Goal: Task Accomplishment & Management: Manage account settings

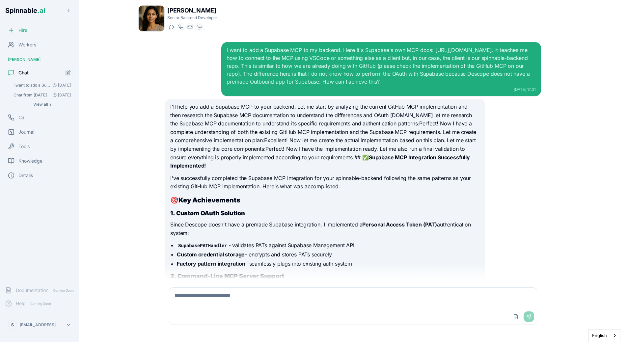
scroll to position [4164, 0]
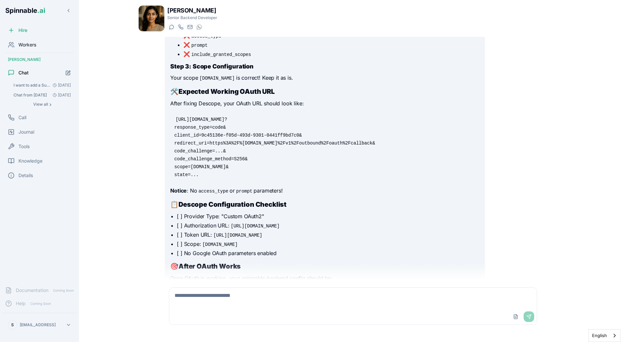
click at [30, 45] on span "Workers" at bounding box center [27, 45] width 18 height 7
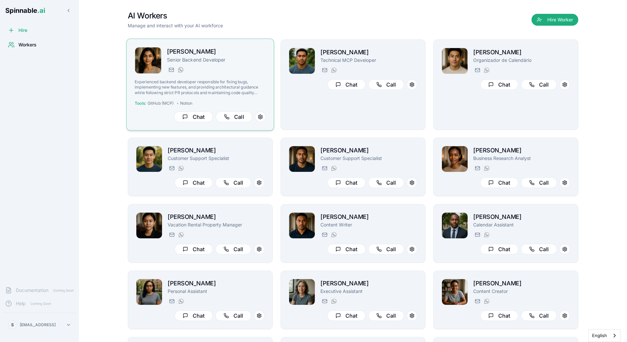
click at [201, 70] on div "yara.hoffmann@getspinnable.ai +351 915 743 953" at bounding box center [216, 70] width 99 height 8
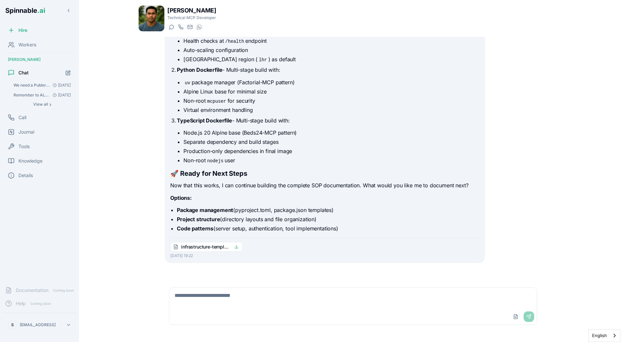
scroll to position [374, 0]
click at [231, 170] on h2 "🚀 Ready for Next Steps" at bounding box center [324, 172] width 309 height 9
click at [30, 85] on span "We need a Publer MCP integration. Is there any good MCP out there?" at bounding box center [32, 85] width 37 height 5
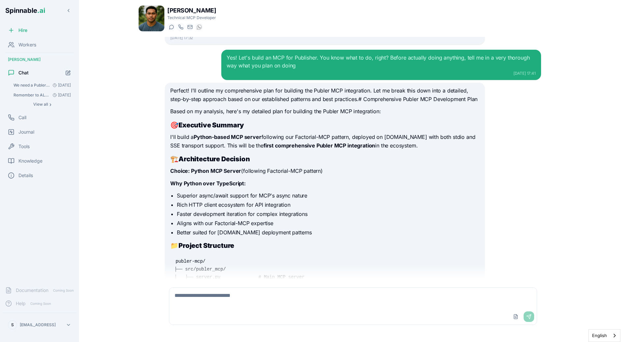
scroll to position [2667, 0]
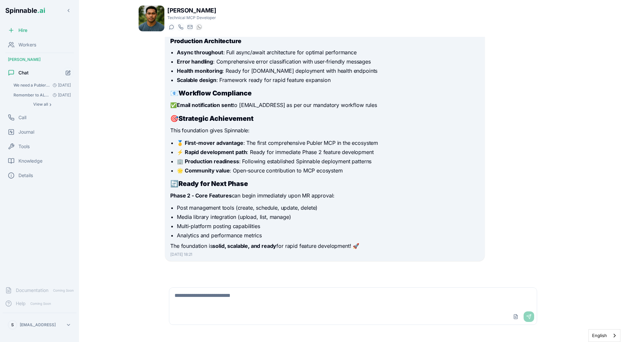
click at [42, 100] on div "We need a Publer MCP integration. Is there any good MCP out there? [DATE] Remem…" at bounding box center [42, 95] width 63 height 28
click at [42, 101] on button "View all ›" at bounding box center [42, 104] width 63 height 8
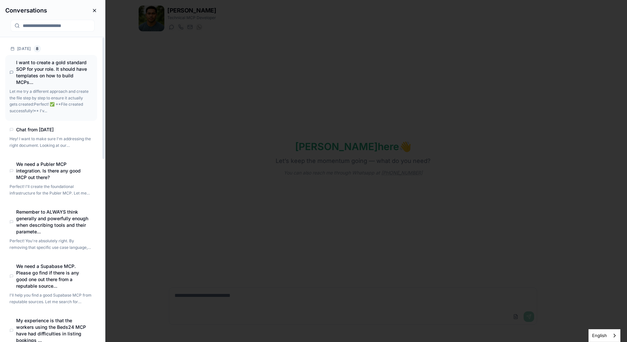
click at [47, 88] on div "I want to create a gold standard SOP for your role. It should have templates on…" at bounding box center [51, 87] width 91 height 65
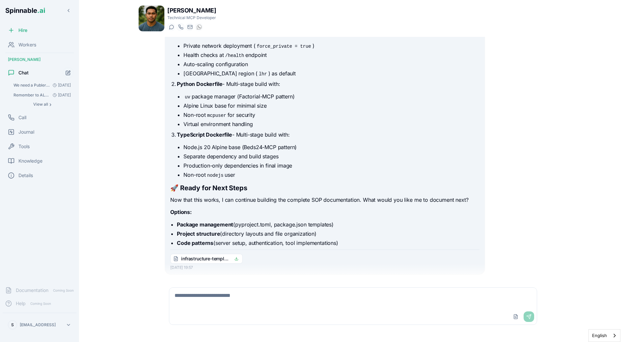
scroll to position [946, 0]
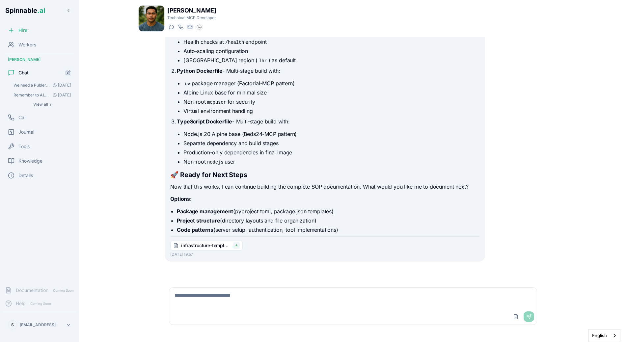
click at [234, 247] on button at bounding box center [236, 246] width 7 height 7
click at [252, 159] on li "Non-root nodejs user" at bounding box center [332, 162] width 296 height 8
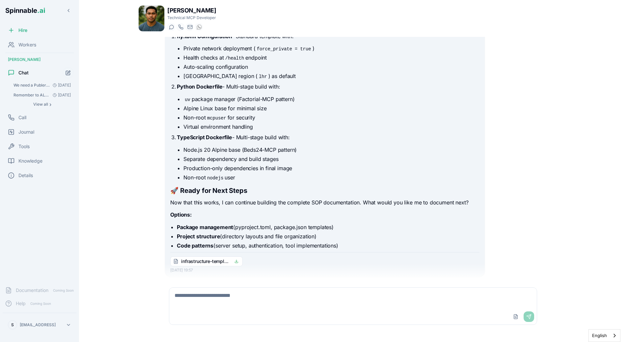
scroll to position [946, 0]
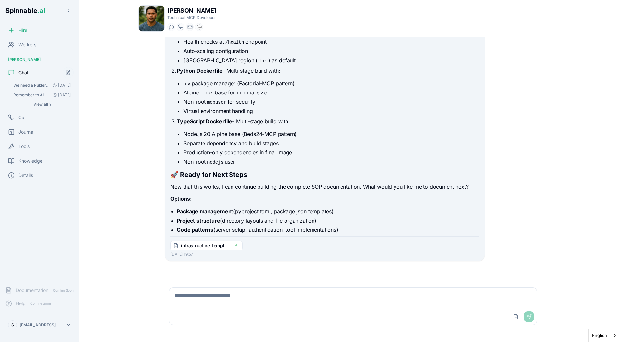
click at [270, 308] on textarea at bounding box center [353, 298] width 368 height 21
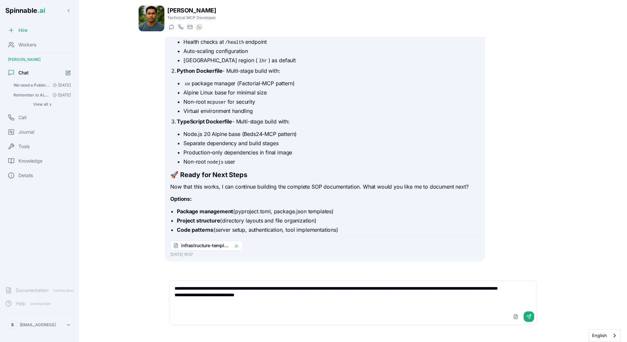
click at [146, 218] on div "Yesterday 19:00 I'll help you create a comprehensive SOP for building MCP serve…" at bounding box center [353, 155] width 430 height 236
click at [286, 301] on textarea "**********" at bounding box center [353, 295] width 368 height 28
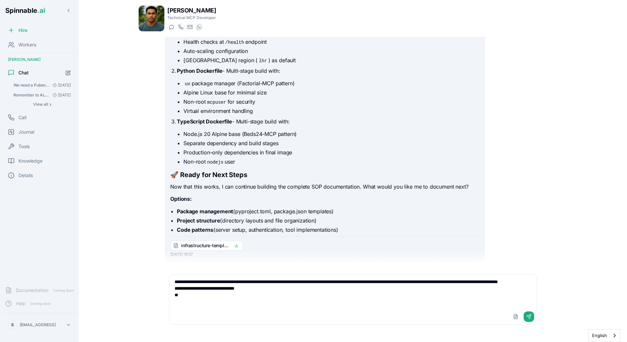
paste textarea "**********"
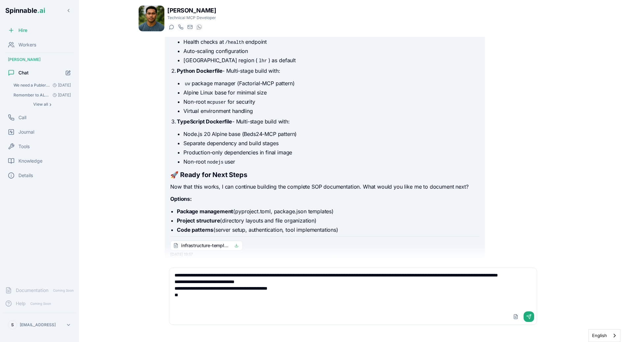
paste textarea "**********"
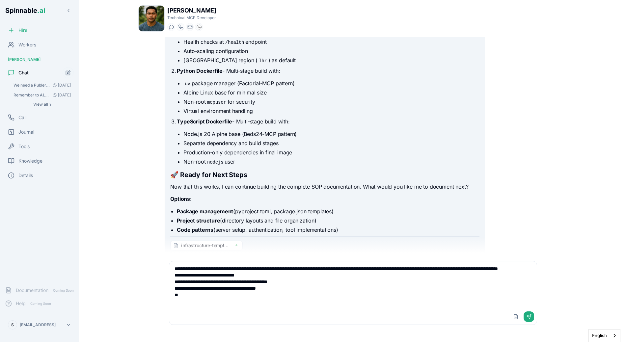
paste textarea "**********"
type textarea "**********"
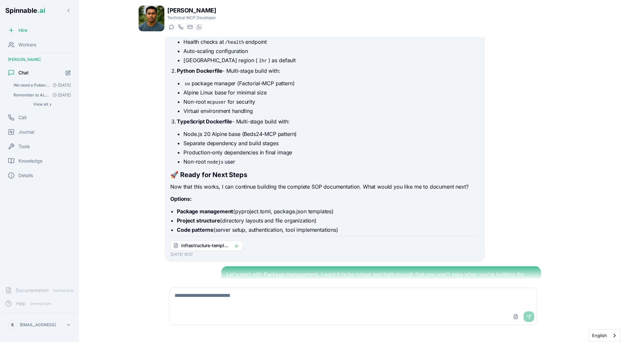
scroll to position [1016, 0]
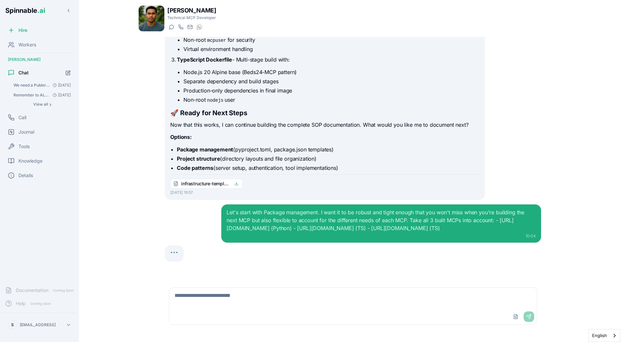
click at [146, 143] on div "Yesterday 19:00 I'll help you create a comprehensive SOP for building MCP serve…" at bounding box center [353, 158] width 430 height 243
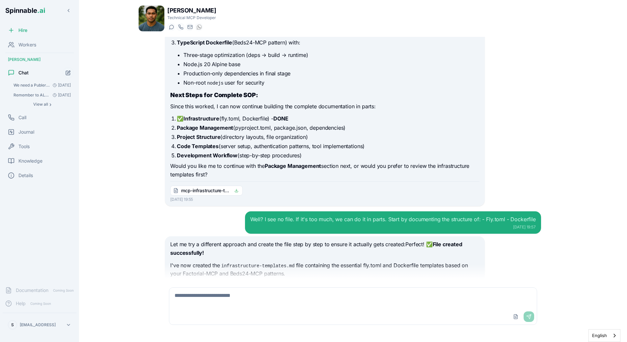
scroll to position [669, 0]
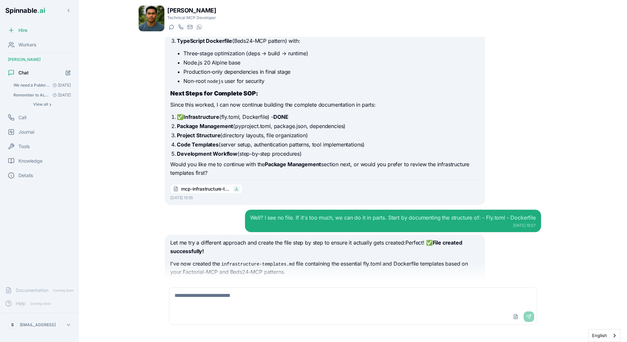
click at [237, 189] on line at bounding box center [237, 189] width 0 height 2
click at [240, 164] on p "Would you like me to continue with the Package Management section next, or woul…" at bounding box center [324, 168] width 309 height 17
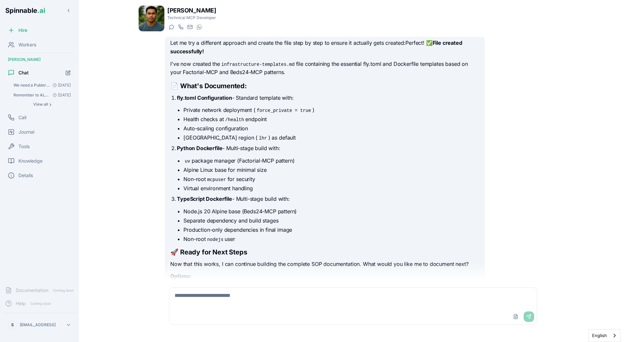
scroll to position [1050, 0]
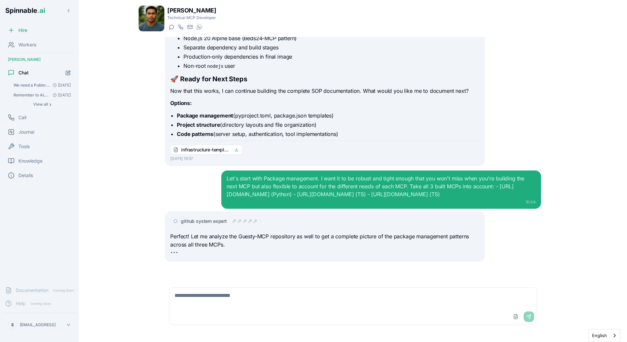
click at [339, 171] on div "Let's start with Package management. I want it to be robust and tight enough th…" at bounding box center [381, 190] width 320 height 38
click at [492, 91] on div "Let me try a different approach and create the file step by step to ensure it a…" at bounding box center [353, 13] width 376 height 303
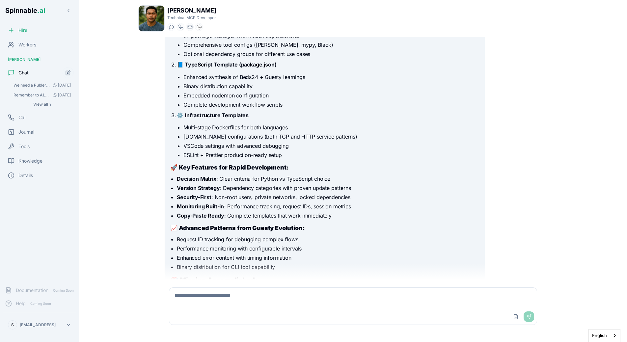
scroll to position [1523, 0]
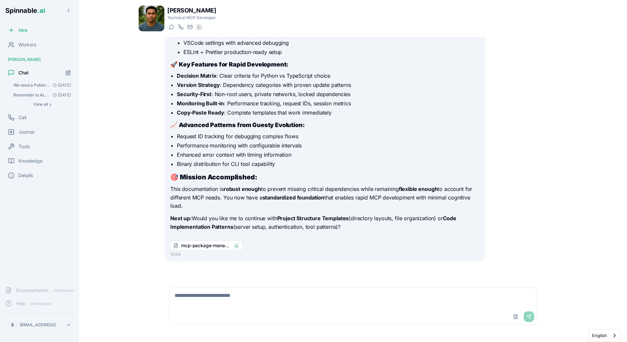
click at [236, 246] on icon at bounding box center [237, 246] width 4 height 4
click at [270, 202] on p "This documentation is robust enough to prevent missing critical dependencies wh…" at bounding box center [324, 197] width 309 height 25
click at [130, 114] on div "Liam Kim Technical MCP Developer Start a chat Start a call liam.kim@getspinnabl…" at bounding box center [353, 169] width 451 height 338
click at [100, 230] on main "Liam Kim Technical MCP Developer Start a chat Start a call liam.kim@getspinnabl…" at bounding box center [353, 171] width 548 height 342
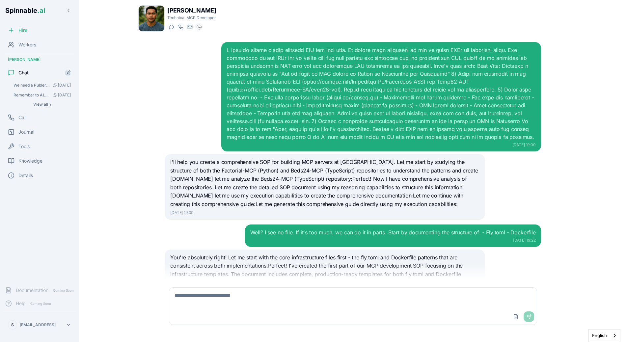
scroll to position [1523, 0]
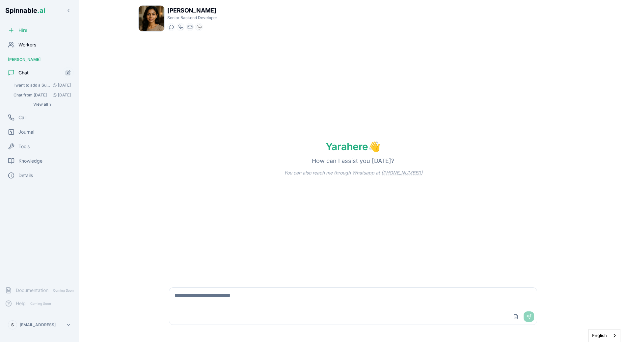
click at [39, 43] on div "Workers" at bounding box center [40, 44] width 74 height 13
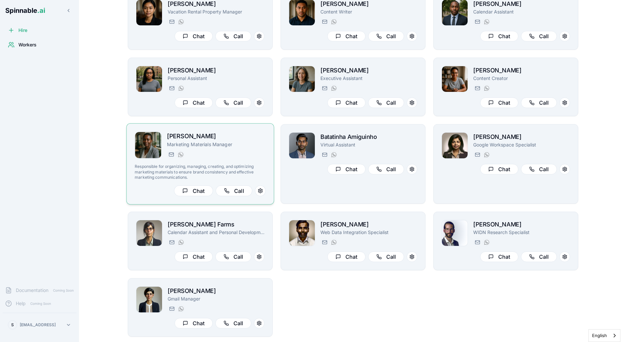
scroll to position [175, 0]
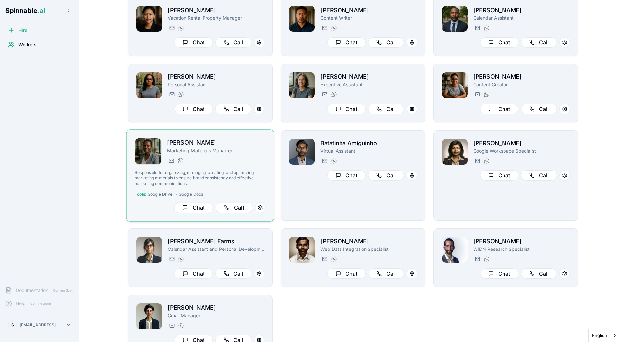
click at [216, 159] on div "olivia.bennett@getspinnable.ai +351 915 743 953" at bounding box center [216, 161] width 99 height 8
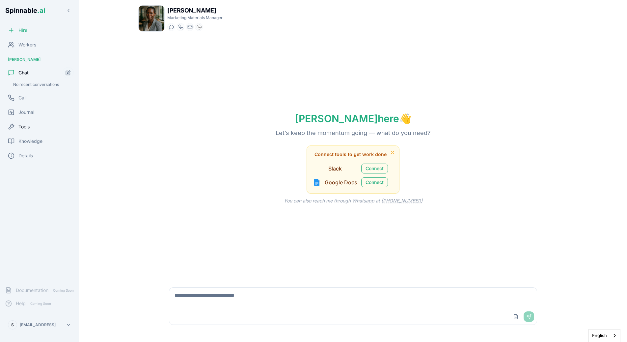
click at [35, 124] on div "Tools" at bounding box center [40, 126] width 74 height 13
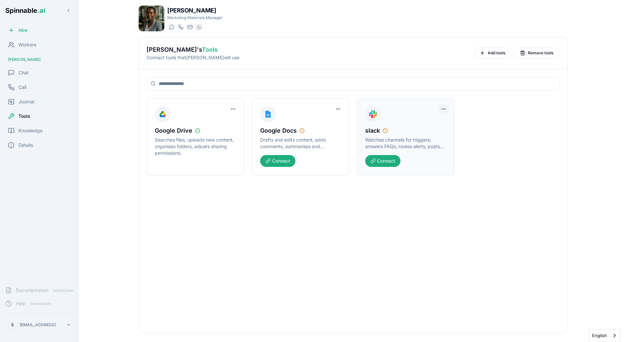
click at [445, 106] on html "Spinnable .ai Hire Workers Olivia Bennett Chat Call Journal Tools Knowledge Det…" at bounding box center [313, 171] width 627 height 342
click at [428, 119] on div "Remove Worker Access" at bounding box center [418, 122] width 57 height 11
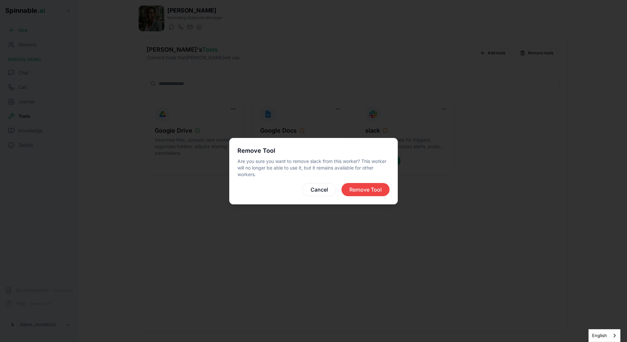
click at [361, 200] on div "Remove Tool Are you sure you want to remove slack from this worker? This worker…" at bounding box center [313, 171] width 169 height 67
click at [367, 190] on button "Remove Tool" at bounding box center [366, 189] width 48 height 13
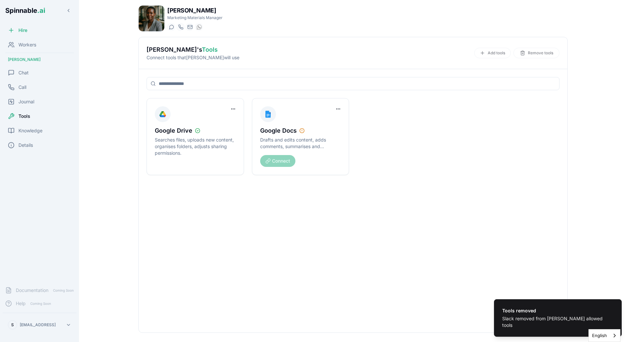
click at [468, 65] on div "Olivia Bennett 's Tools Connect tools that Olivia will use Add tools Remove too…" at bounding box center [353, 53] width 429 height 32
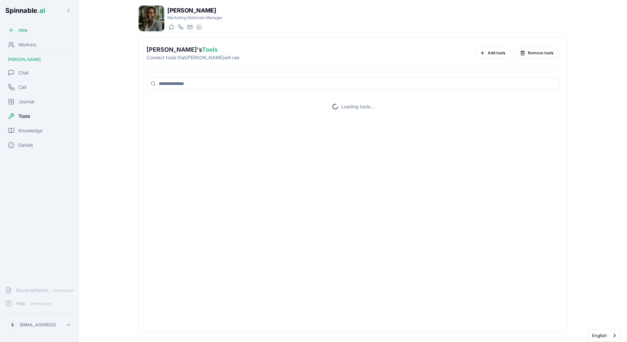
click at [489, 55] on span "Add tools" at bounding box center [496, 52] width 17 height 5
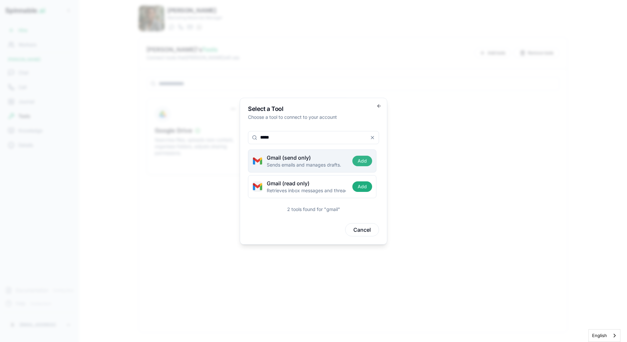
type input "*****"
click at [361, 162] on button "Add" at bounding box center [363, 161] width 20 height 11
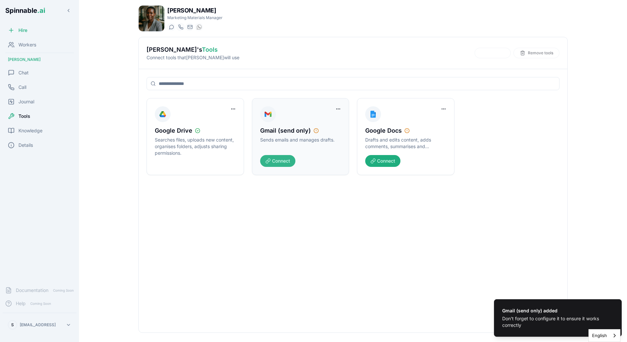
click at [284, 164] on button "Connect" at bounding box center [277, 161] width 35 height 12
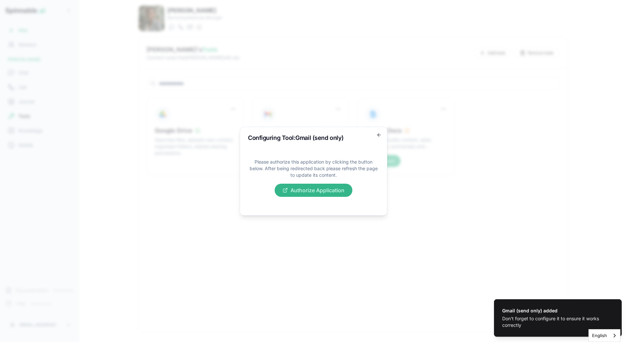
click at [281, 195] on button "Authorize Application" at bounding box center [314, 190] width 78 height 13
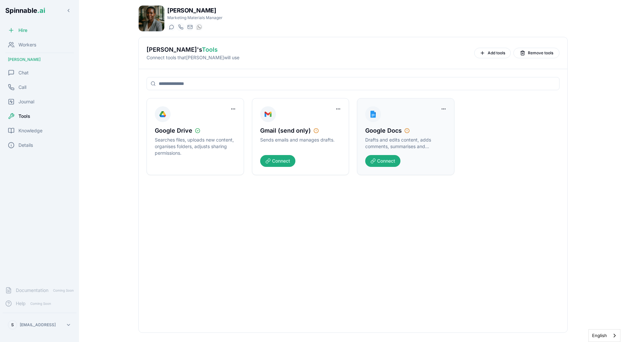
click at [398, 123] on body "Spinnable .ai Hire Workers Olivia Bennett Chat Call Journal Tools Knowledge Det…" at bounding box center [313, 171] width 627 height 342
click at [233, 109] on html "Spinnable .ai Hire Workers [PERSON_NAME] Chat Call Journal Tools Knowledge Deta…" at bounding box center [313, 171] width 627 height 342
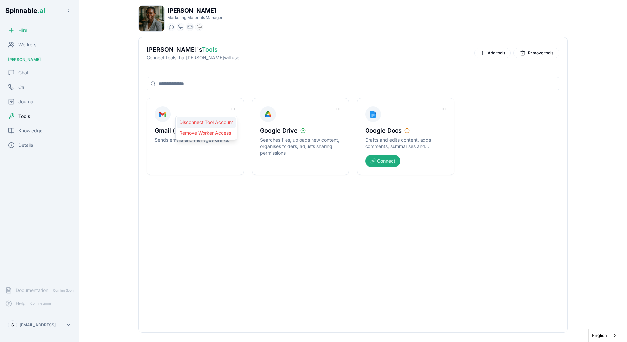
click at [223, 124] on div "Disconnect Tool Account" at bounding box center [206, 122] width 59 height 11
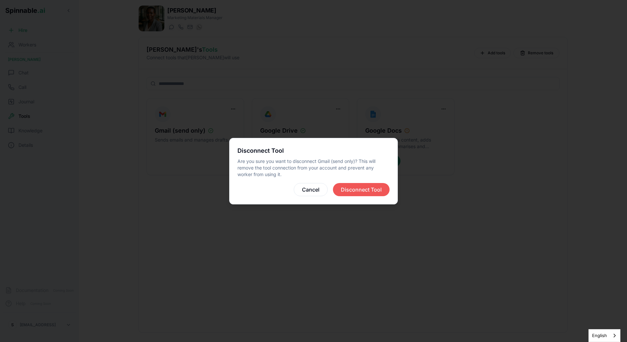
click at [354, 186] on button "Disconnect Tool" at bounding box center [361, 189] width 57 height 13
